Goal: Obtain resource: Obtain resource

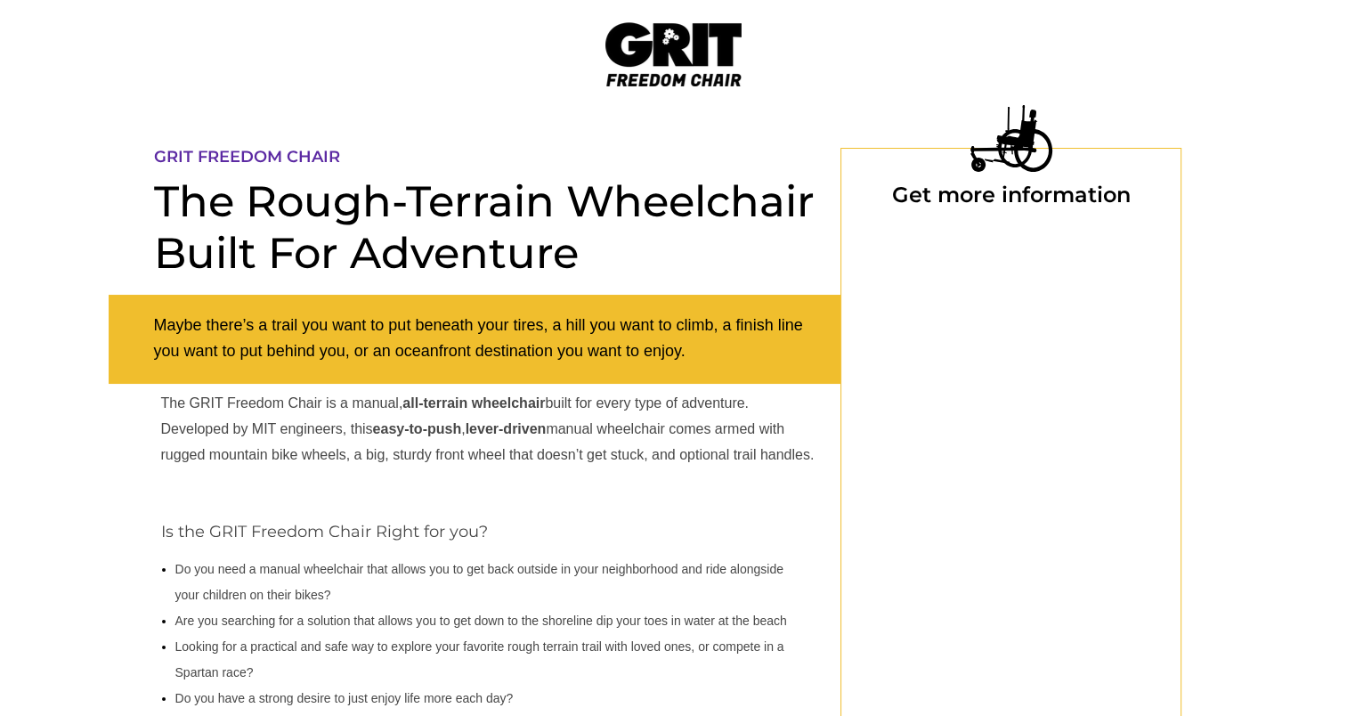
select select "US"
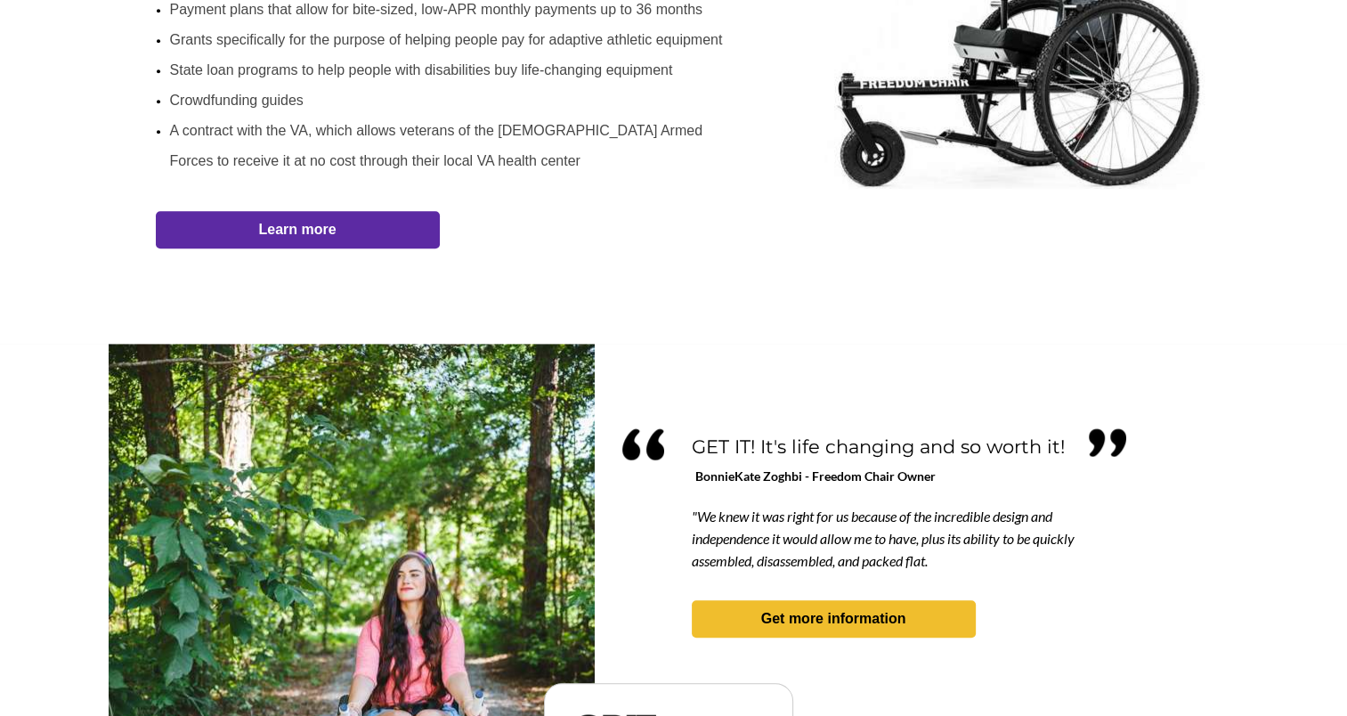
scroll to position [1421, 0]
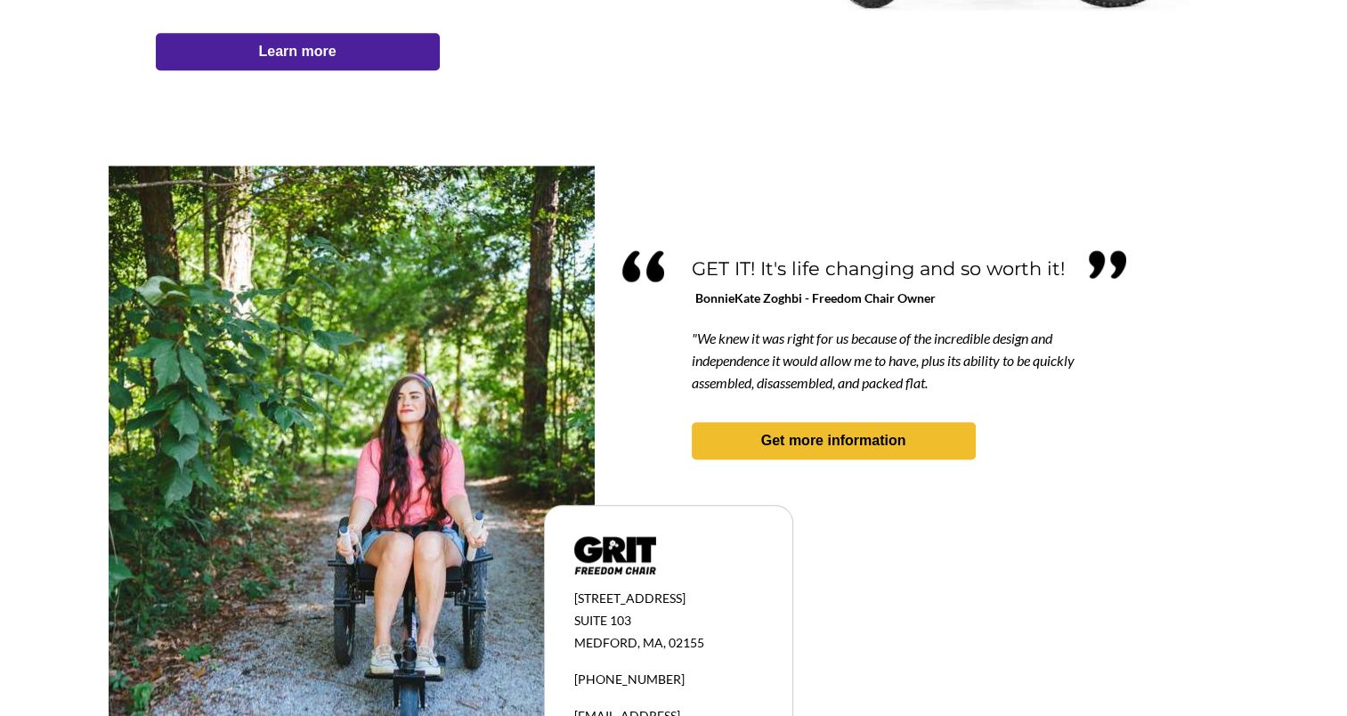
click at [345, 50] on span "Learn more" at bounding box center [298, 51] width 284 height 17
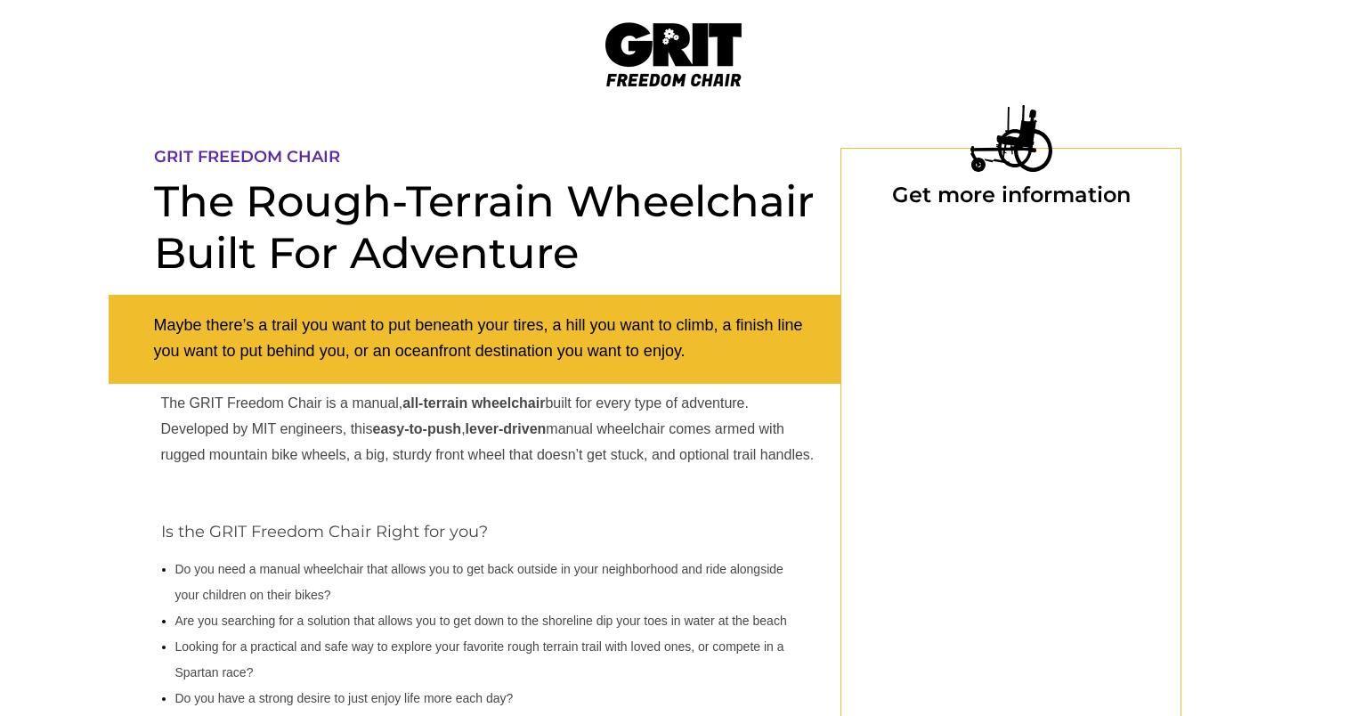
scroll to position [148, 0]
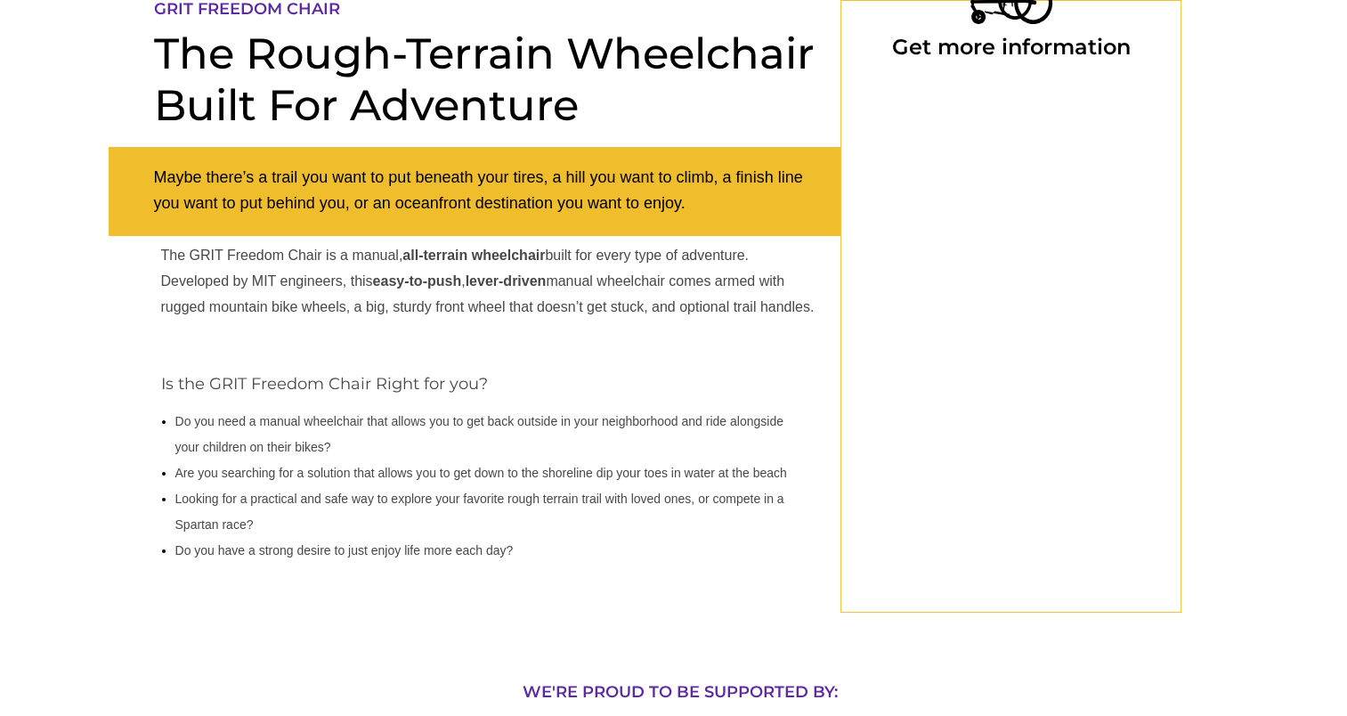
select select "US"
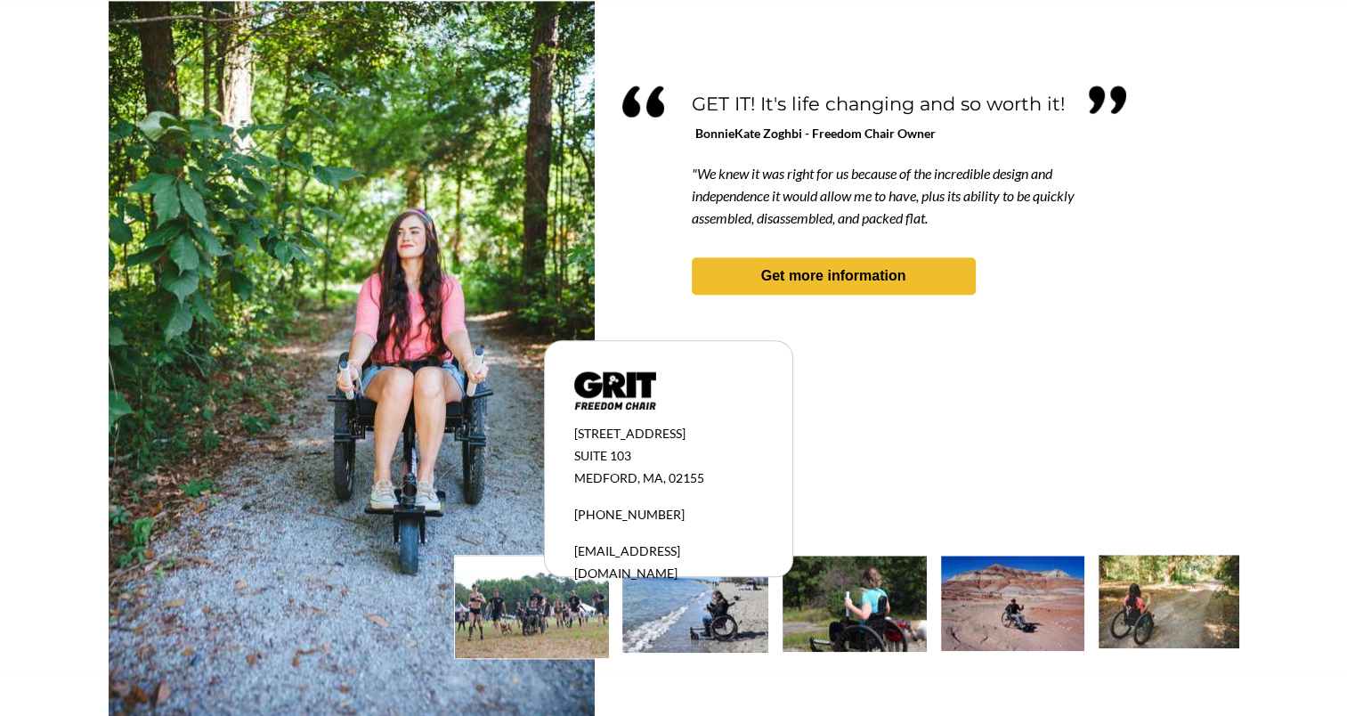
scroll to position [1599, 0]
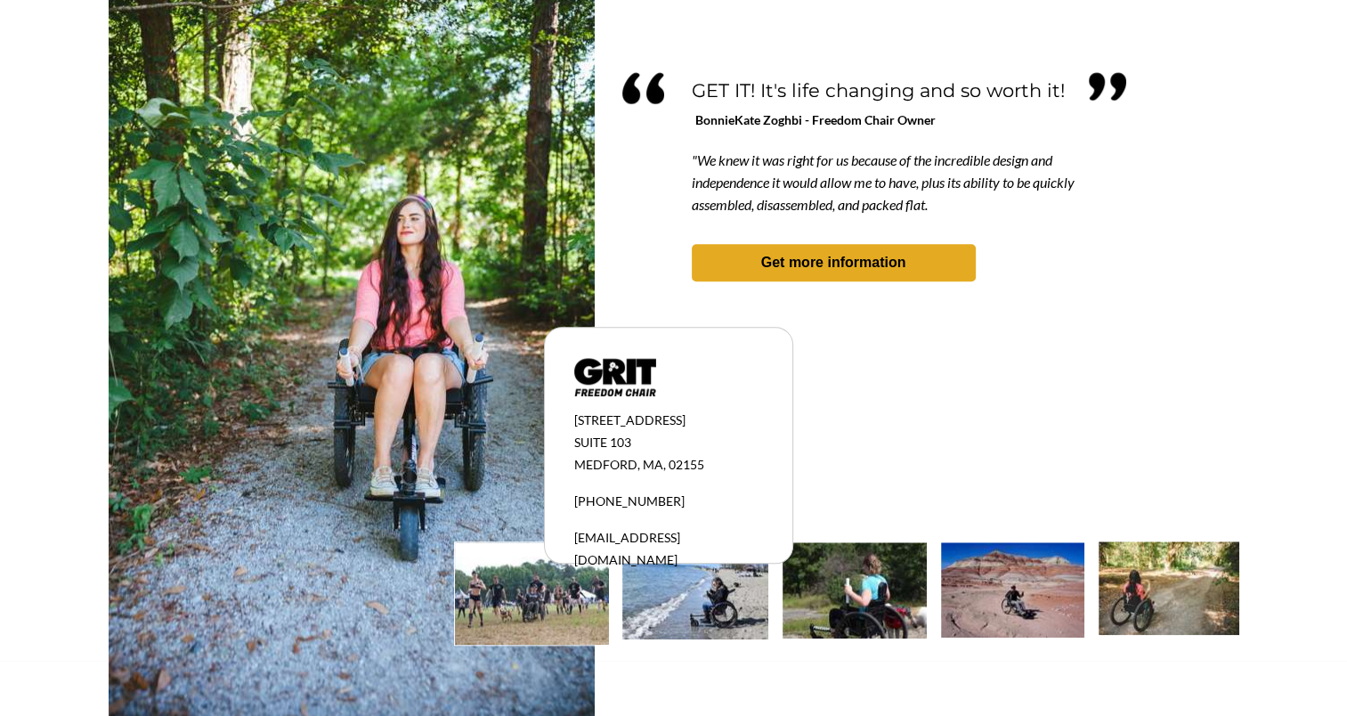
click at [751, 263] on span "Get more information" at bounding box center [834, 262] width 284 height 17
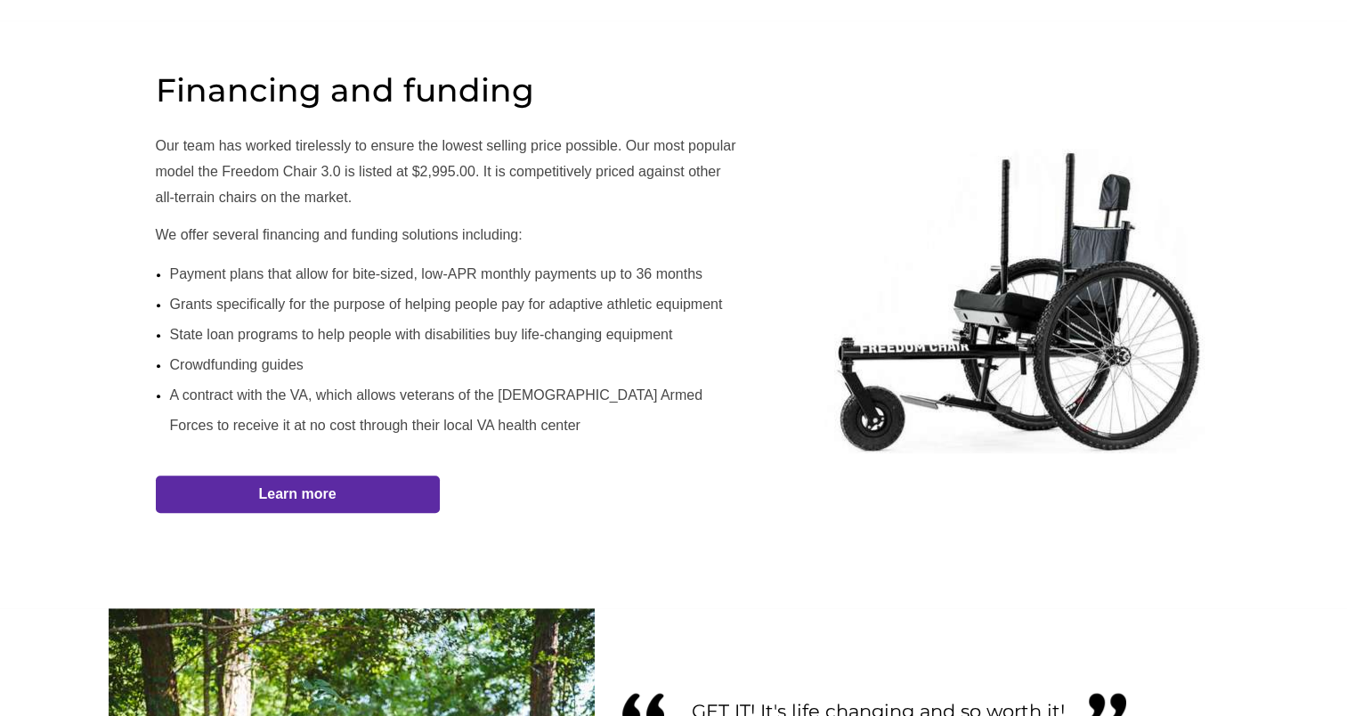
scroll to position [979, 0]
